Goal: Information Seeking & Learning: Learn about a topic

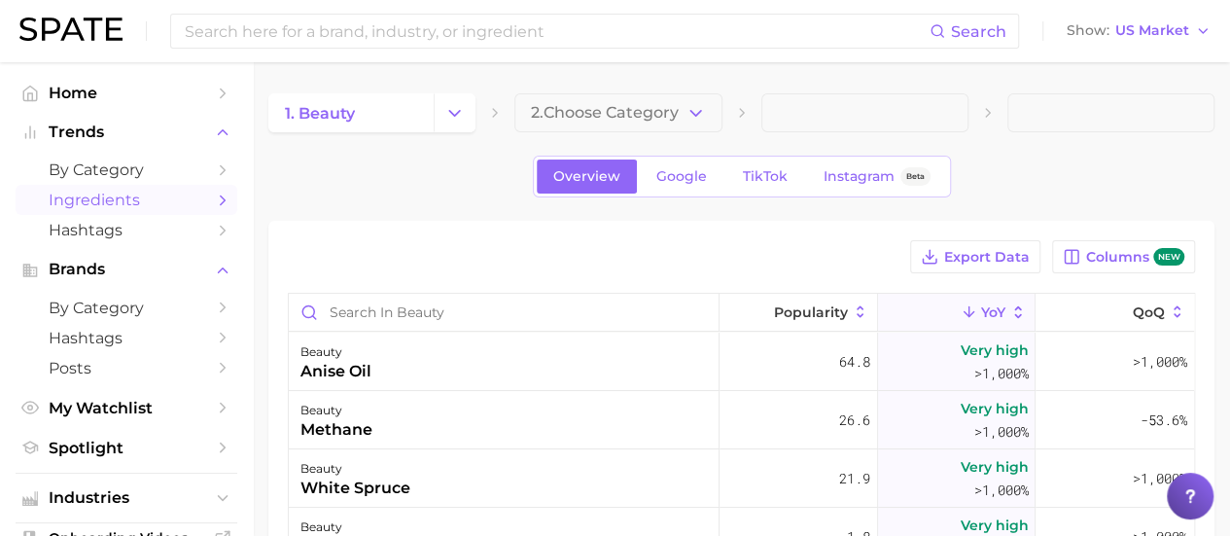
scroll to position [1070, 0]
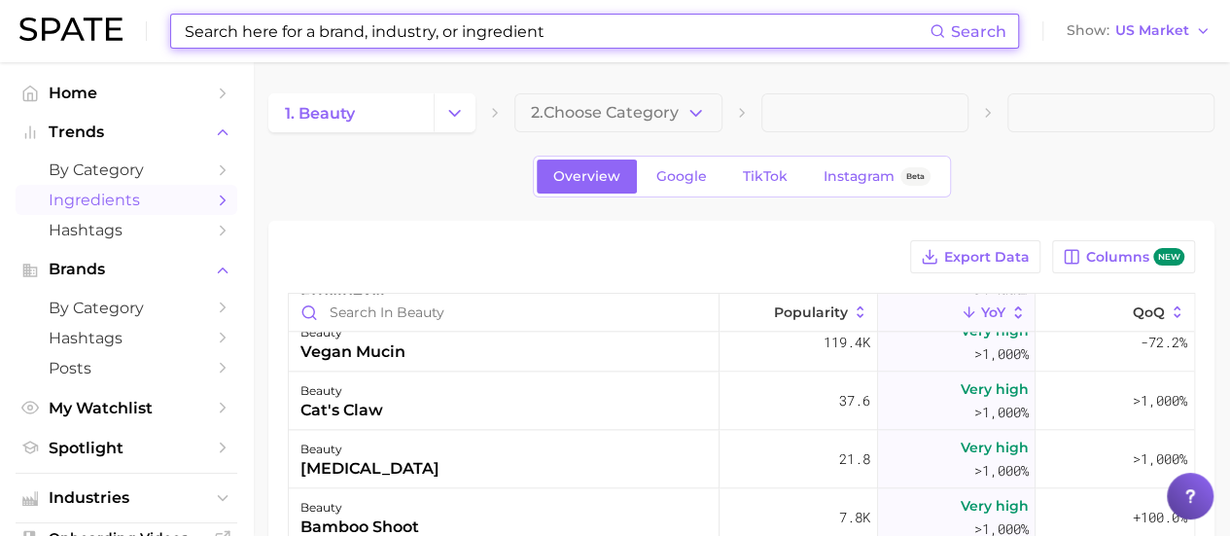
drag, startPoint x: 255, startPoint y: 26, endPoint x: 261, endPoint y: 15, distance: 13.0
click at [253, 23] on input at bounding box center [556, 31] width 747 height 33
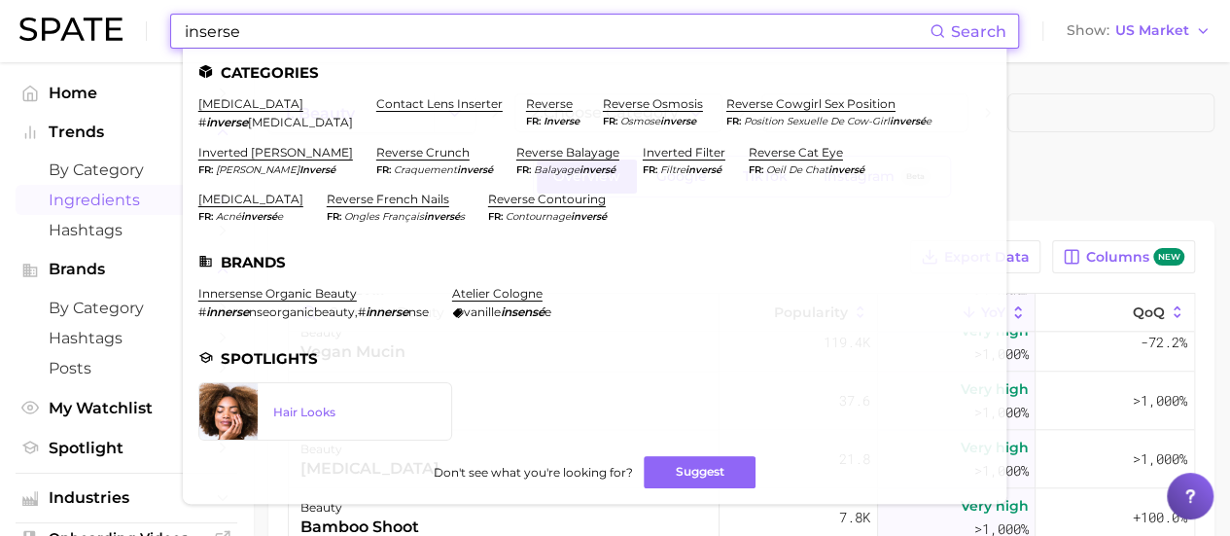
click at [230, 32] on input "inserse" at bounding box center [556, 31] width 747 height 33
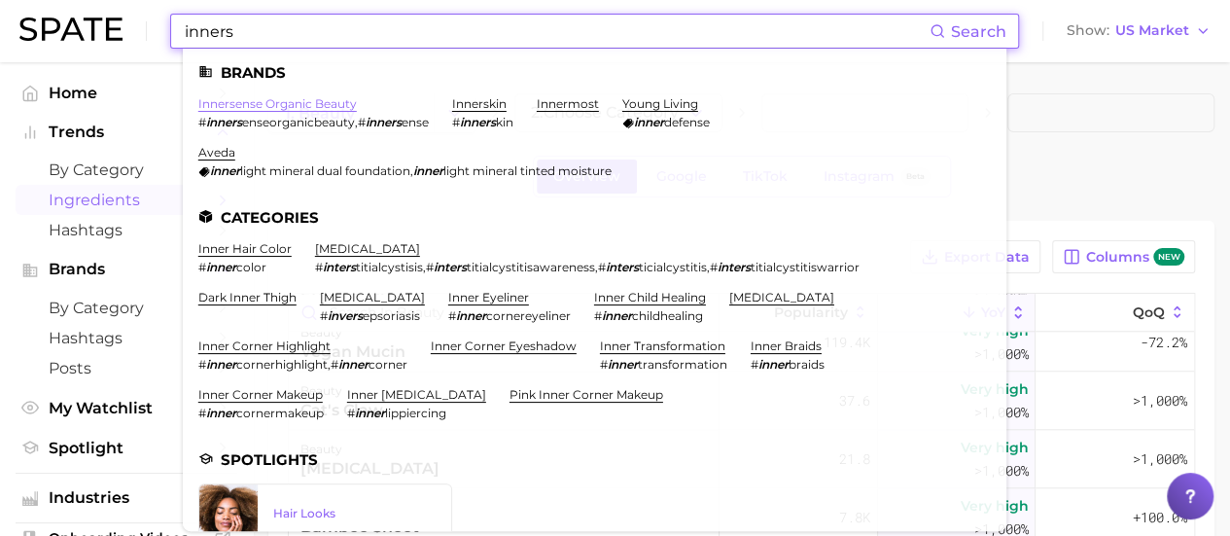
type input "inners"
click at [291, 102] on link "innersense organic beauty" at bounding box center [277, 103] width 159 height 15
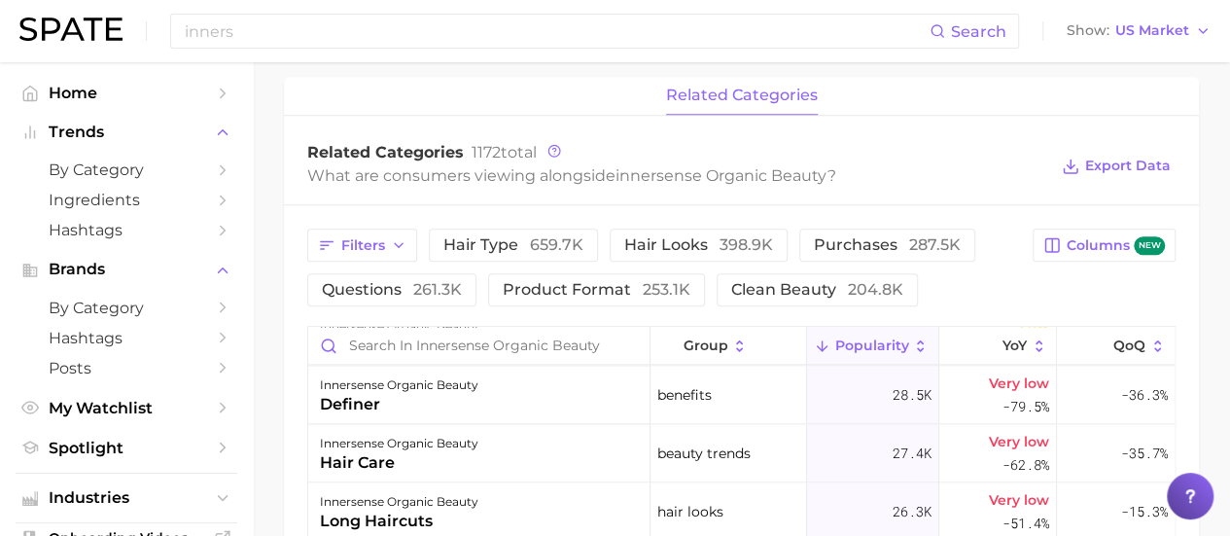
scroll to position [778, 0]
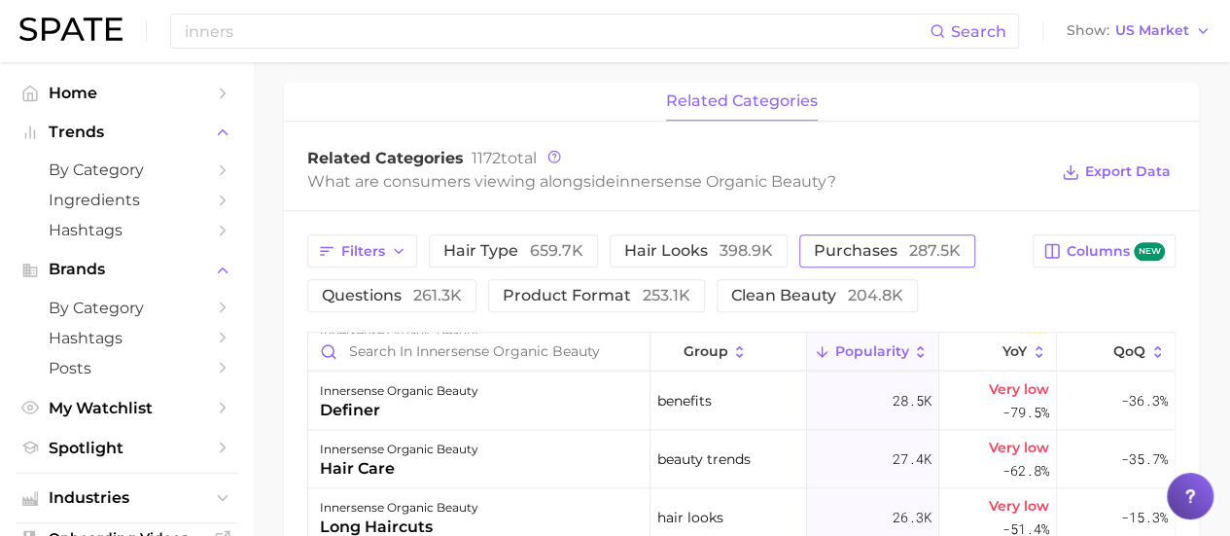
click at [863, 248] on span "purchases 287.5k" at bounding box center [887, 251] width 147 height 16
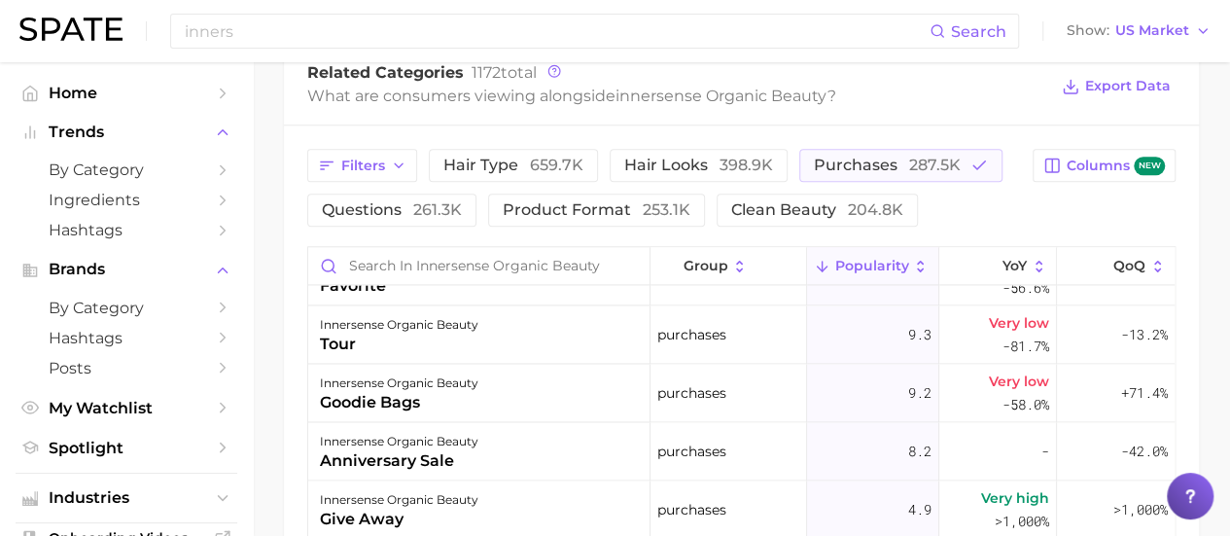
scroll to position [681, 0]
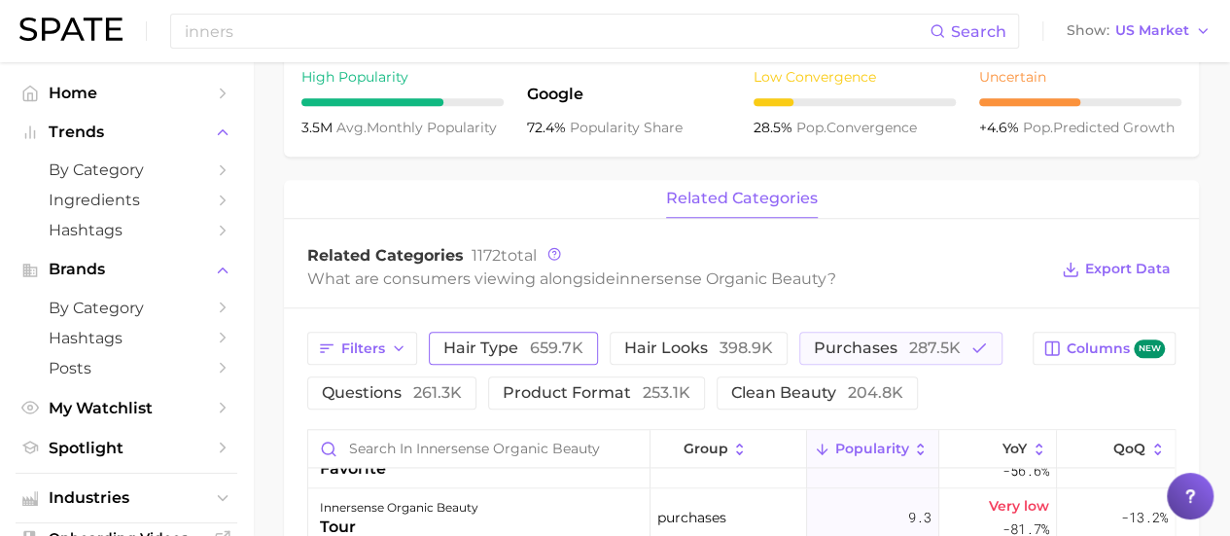
click at [476, 352] on span "hair type 659.7k" at bounding box center [513, 348] width 140 height 16
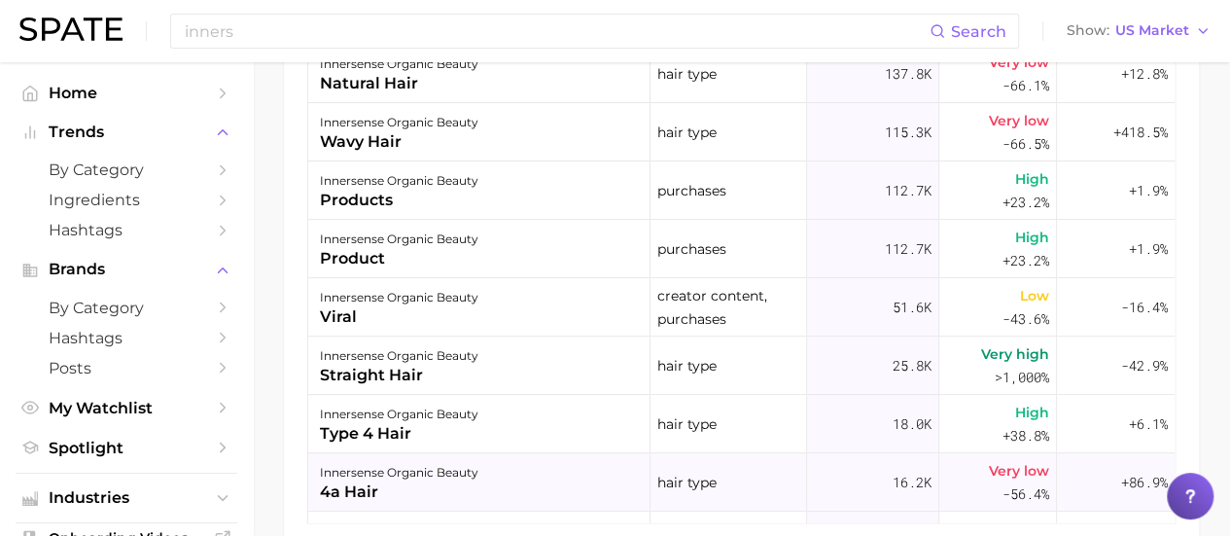
scroll to position [0, 0]
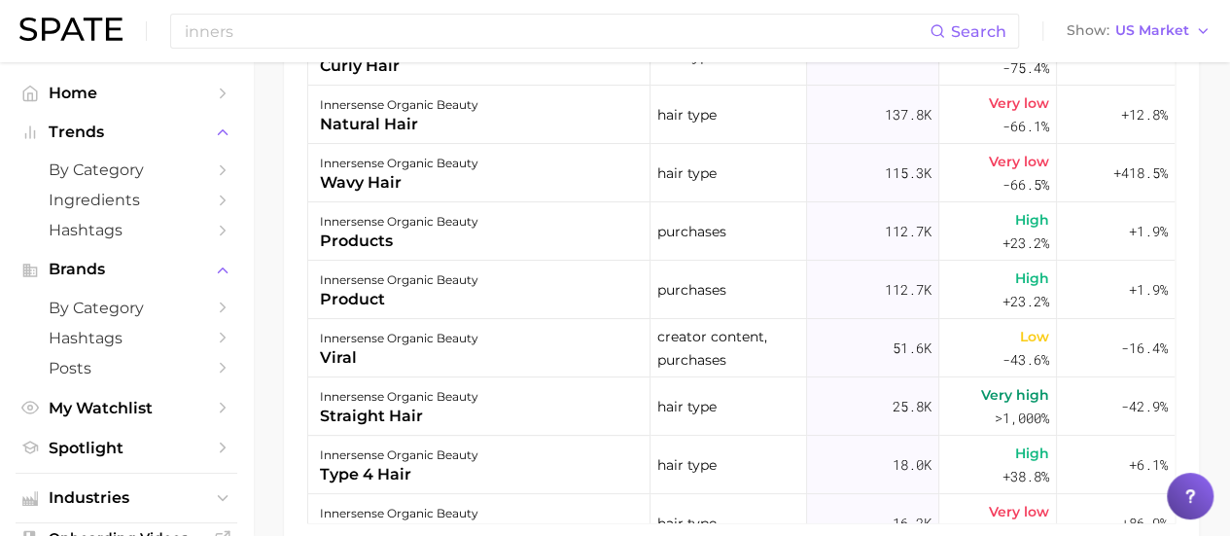
click at [105, 28] on img at bounding box center [70, 29] width 103 height 23
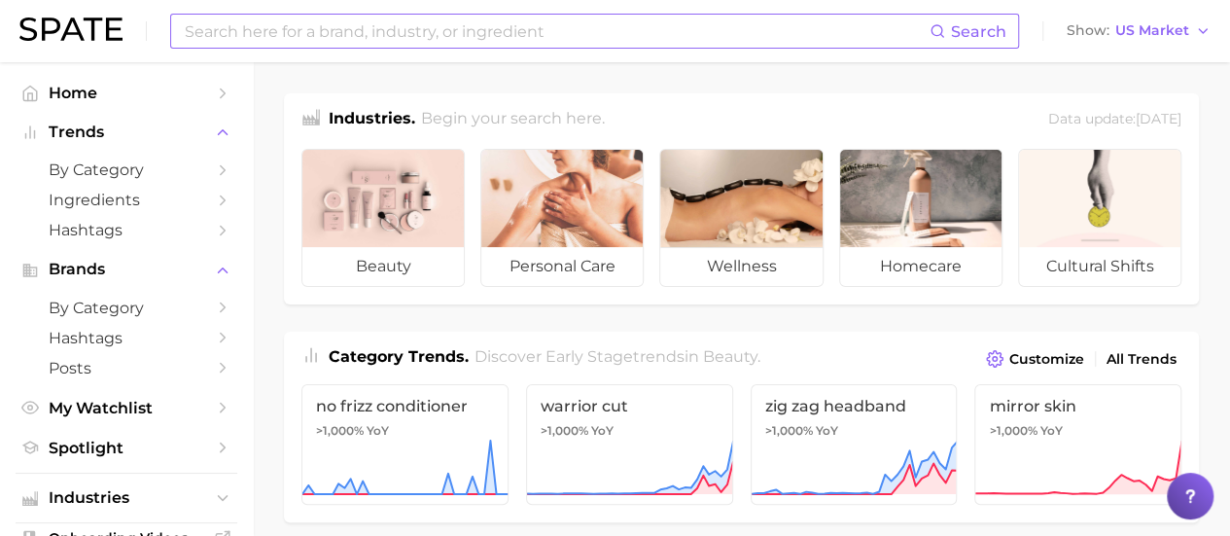
click at [243, 32] on input at bounding box center [556, 31] width 747 height 33
click at [214, 166] on icon "Sidebar" at bounding box center [223, 170] width 18 height 18
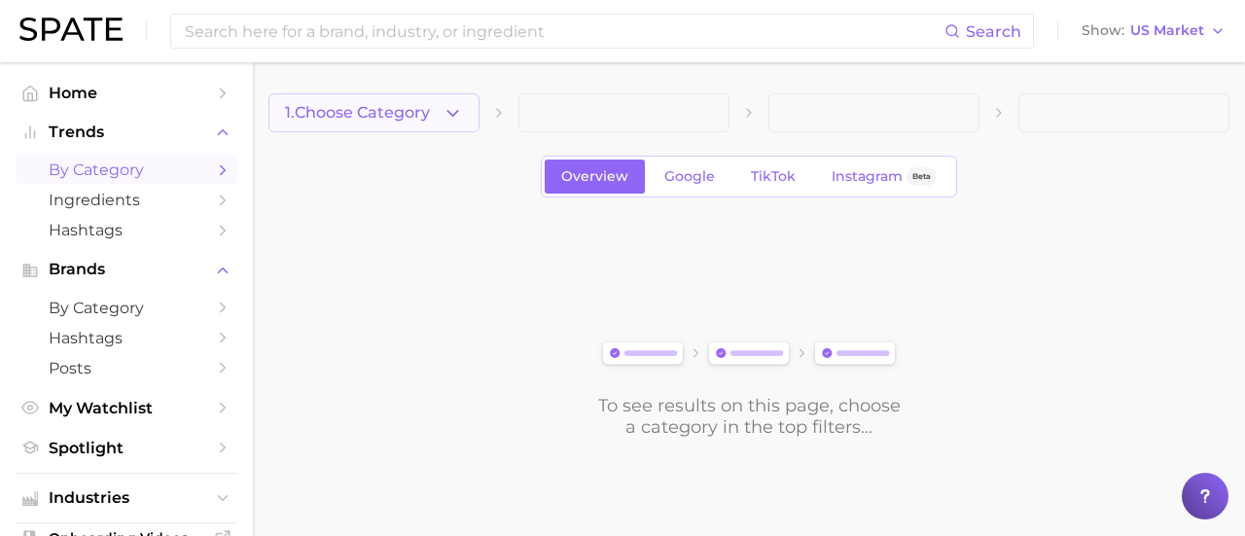
click at [450, 113] on polyline "button" at bounding box center [452, 112] width 11 height 5
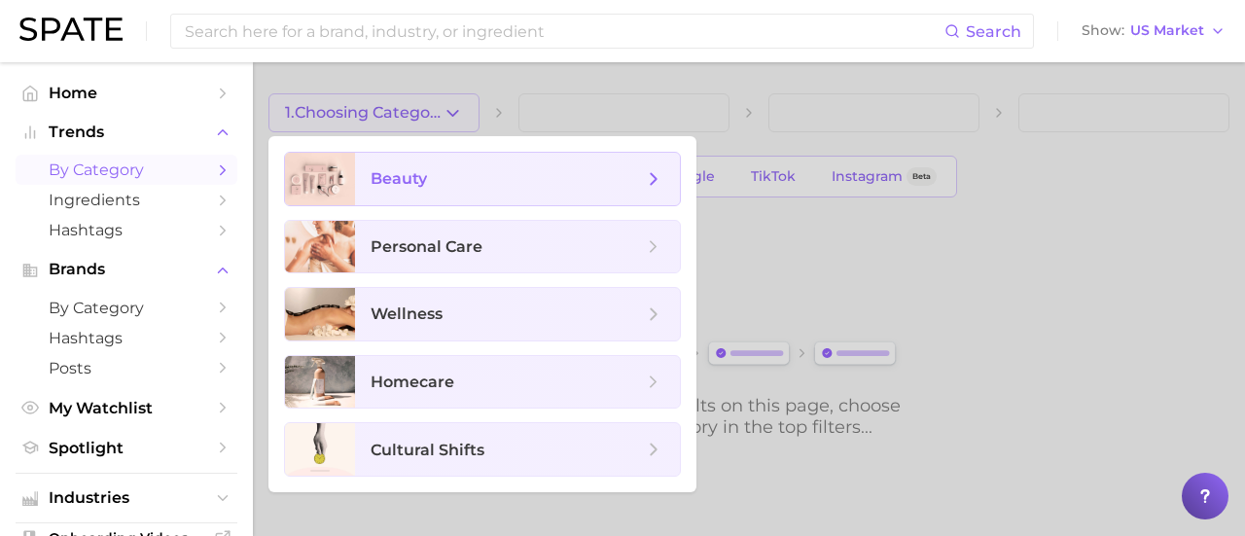
click at [463, 184] on span "beauty" at bounding box center [507, 178] width 272 height 21
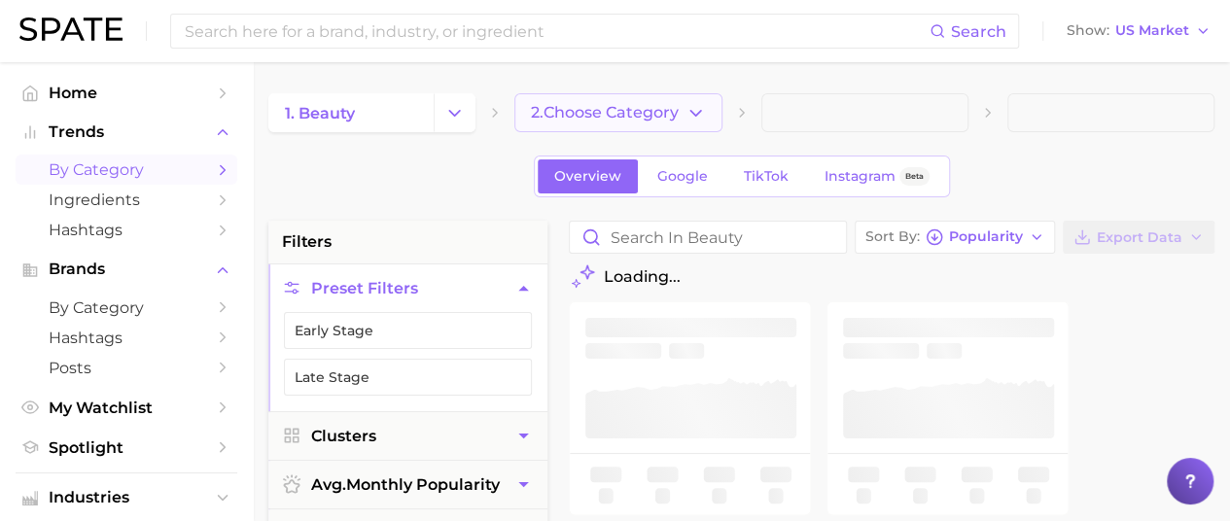
click at [700, 122] on icon "button" at bounding box center [696, 113] width 20 height 20
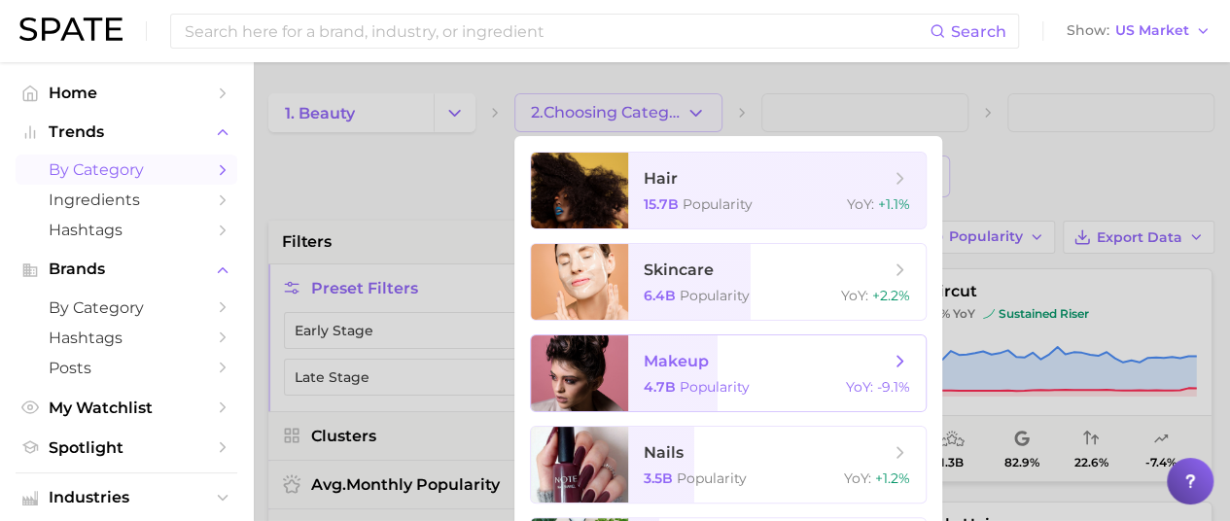
click at [685, 363] on span "makeup" at bounding box center [676, 361] width 65 height 18
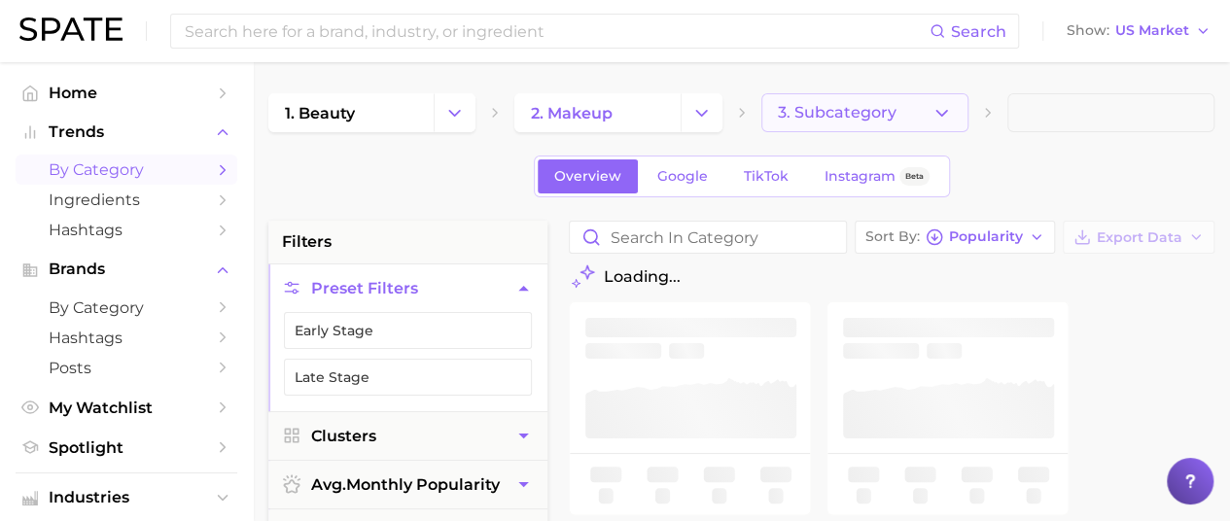
click at [941, 114] on icon "button" at bounding box center [942, 113] width 20 height 20
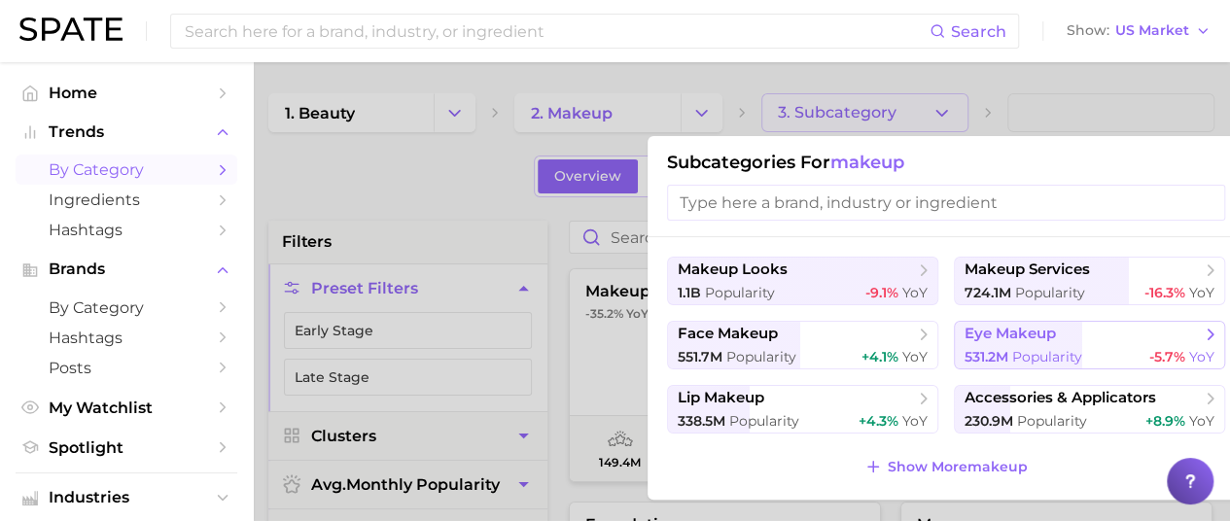
click at [1078, 340] on span "eye makeup" at bounding box center [1083, 334] width 236 height 19
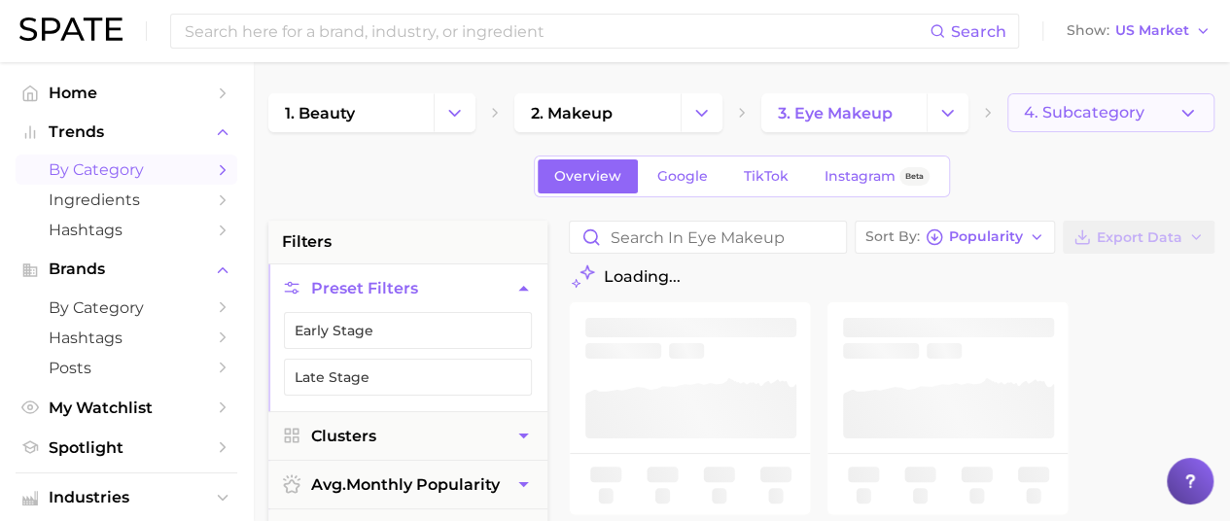
click at [1148, 118] on button "4. Subcategory" at bounding box center [1111, 112] width 207 height 39
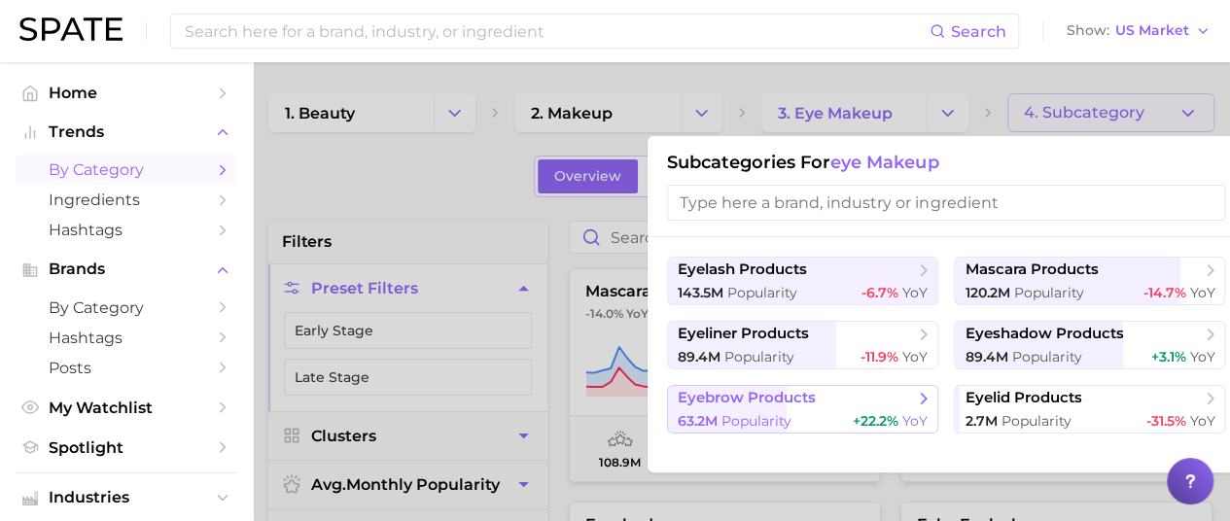
click at [790, 412] on span "Popularity" at bounding box center [757, 421] width 70 height 18
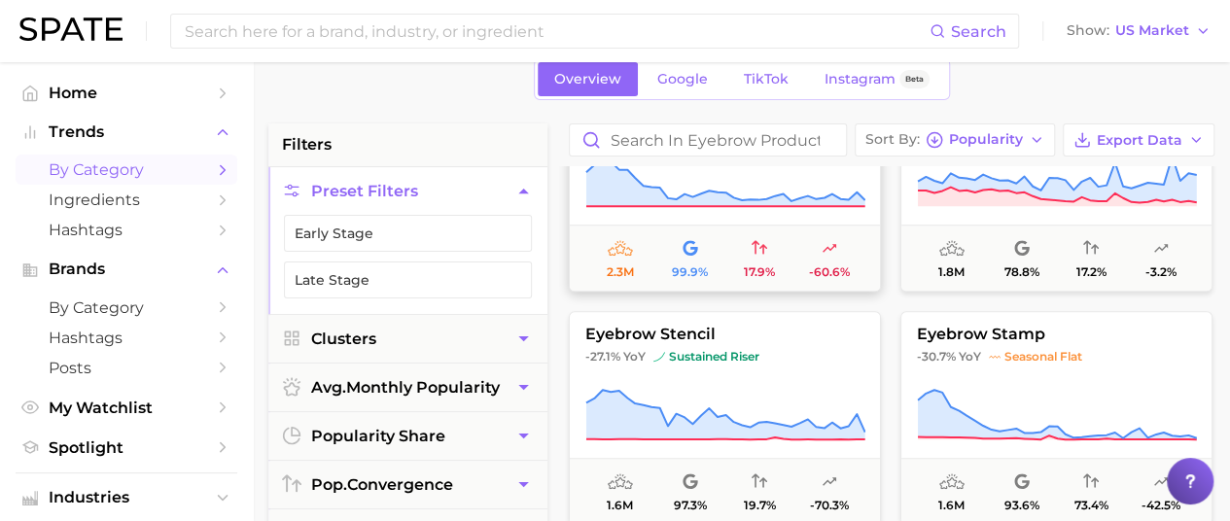
scroll to position [778, 0]
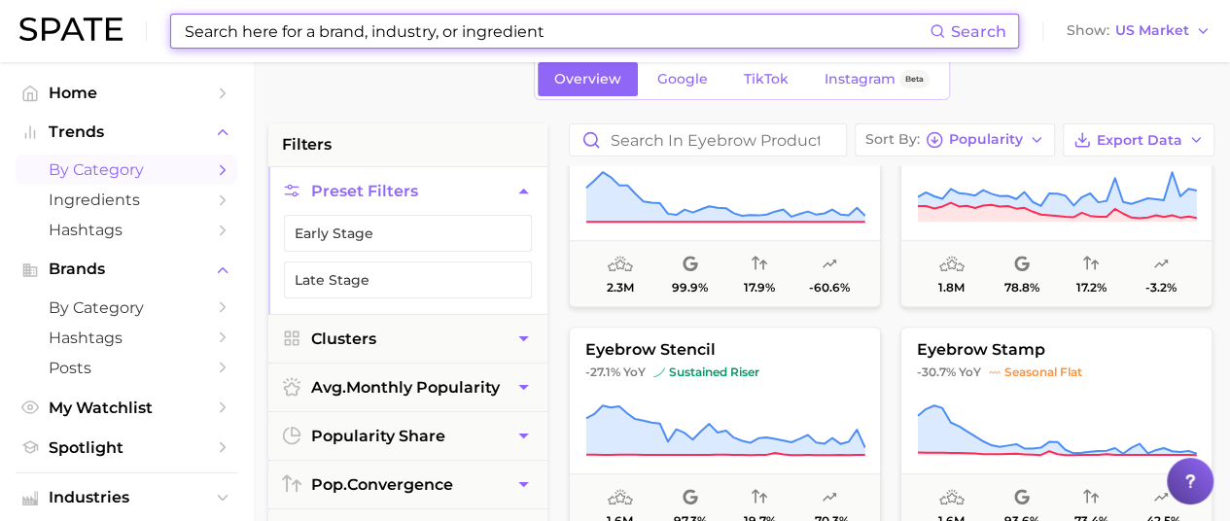
click at [348, 39] on input at bounding box center [556, 31] width 747 height 33
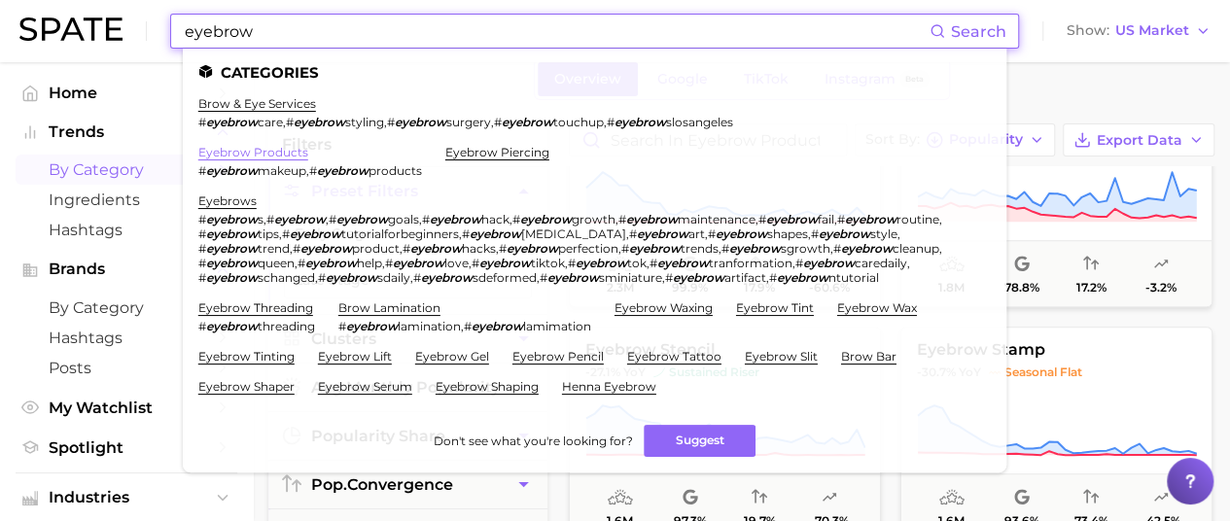
type input "eyebrow"
click at [272, 152] on link "eyebrow products" at bounding box center [253, 152] width 110 height 15
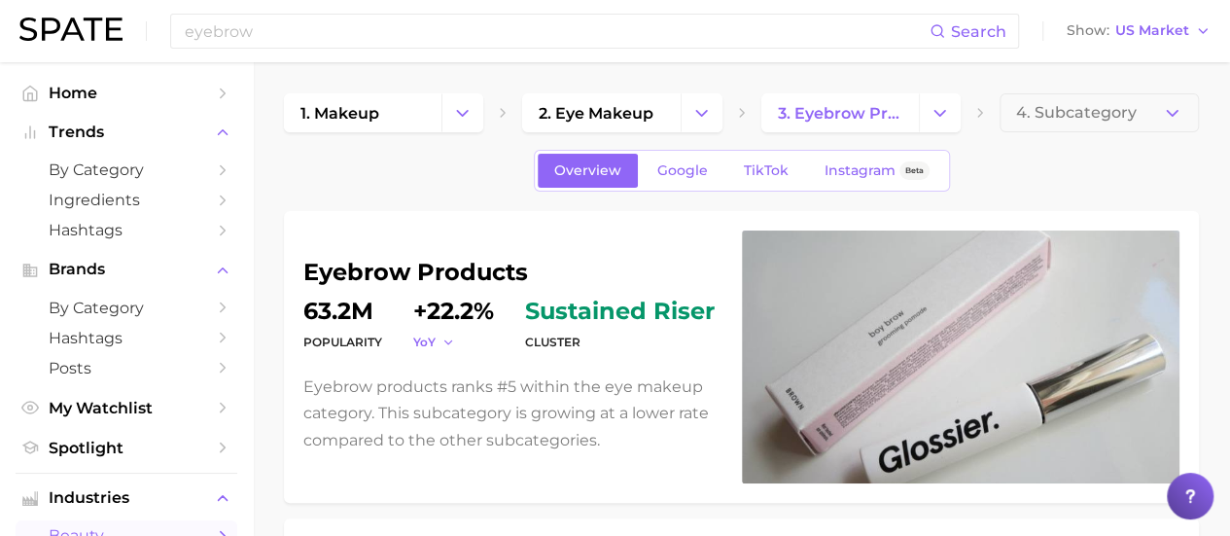
click at [430, 341] on span "YoY" at bounding box center [424, 342] width 22 height 17
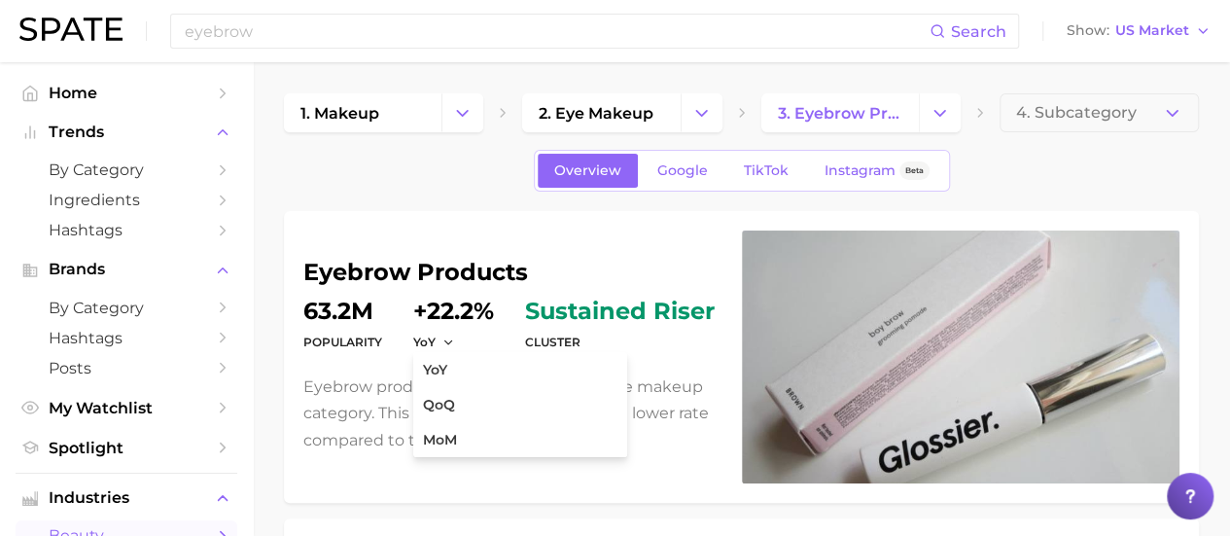
click at [448, 314] on dd "+22.2%" at bounding box center [453, 311] width 81 height 23
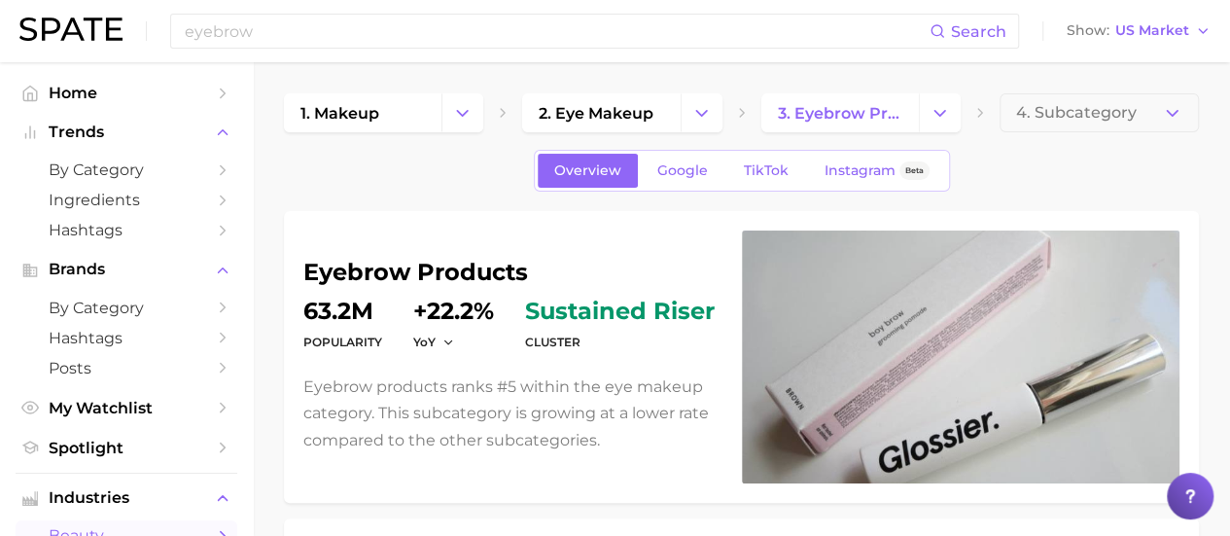
click at [445, 311] on dd "+22.2%" at bounding box center [453, 311] width 81 height 23
click at [434, 343] on span "YoY" at bounding box center [424, 342] width 22 height 17
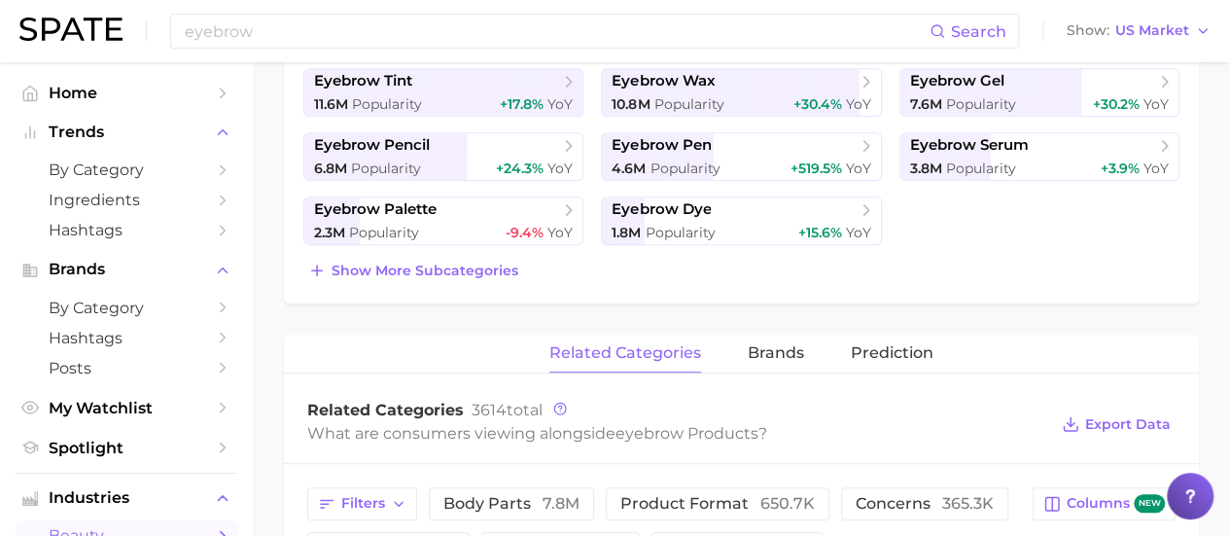
scroll to position [584, 0]
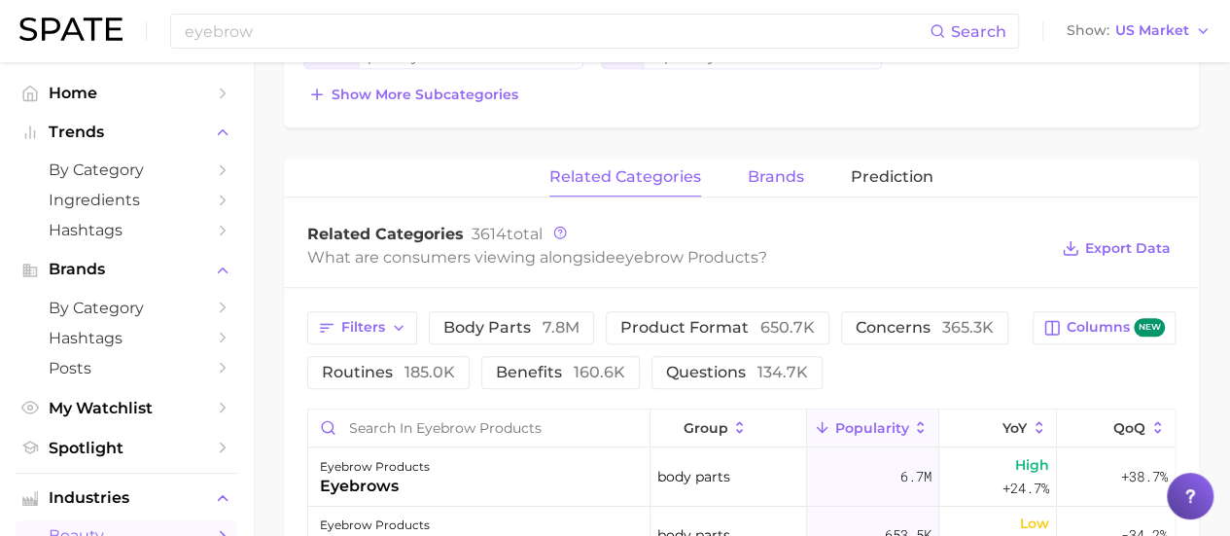
click at [782, 174] on span "brands" at bounding box center [776, 177] width 56 height 18
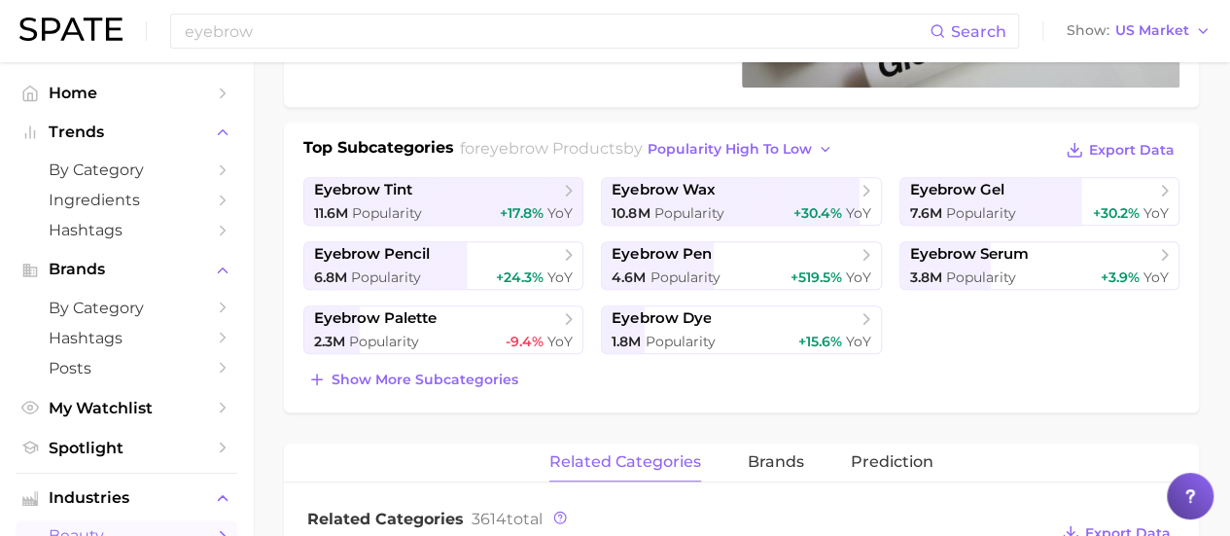
scroll to position [463, 0]
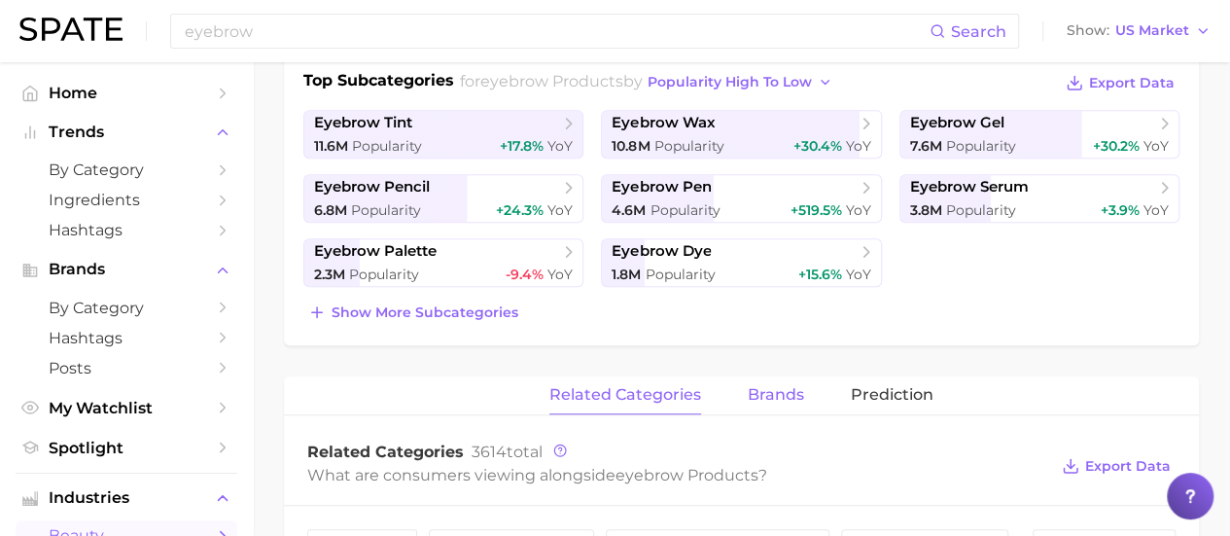
click at [773, 391] on span "brands" at bounding box center [776, 395] width 56 height 18
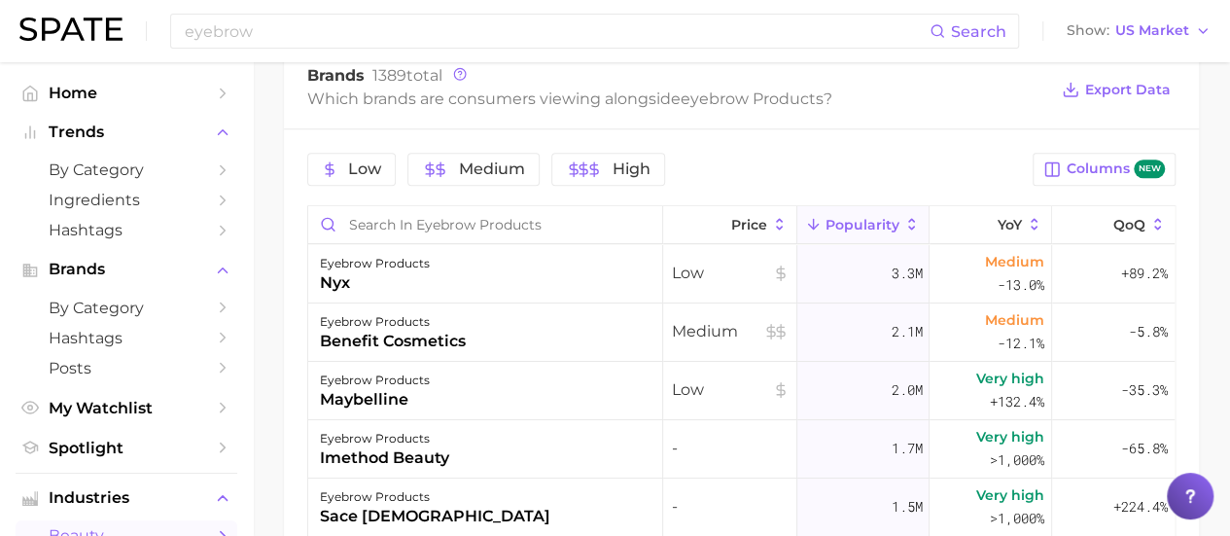
scroll to position [841, 0]
